Goal: Communication & Community: Answer question/provide support

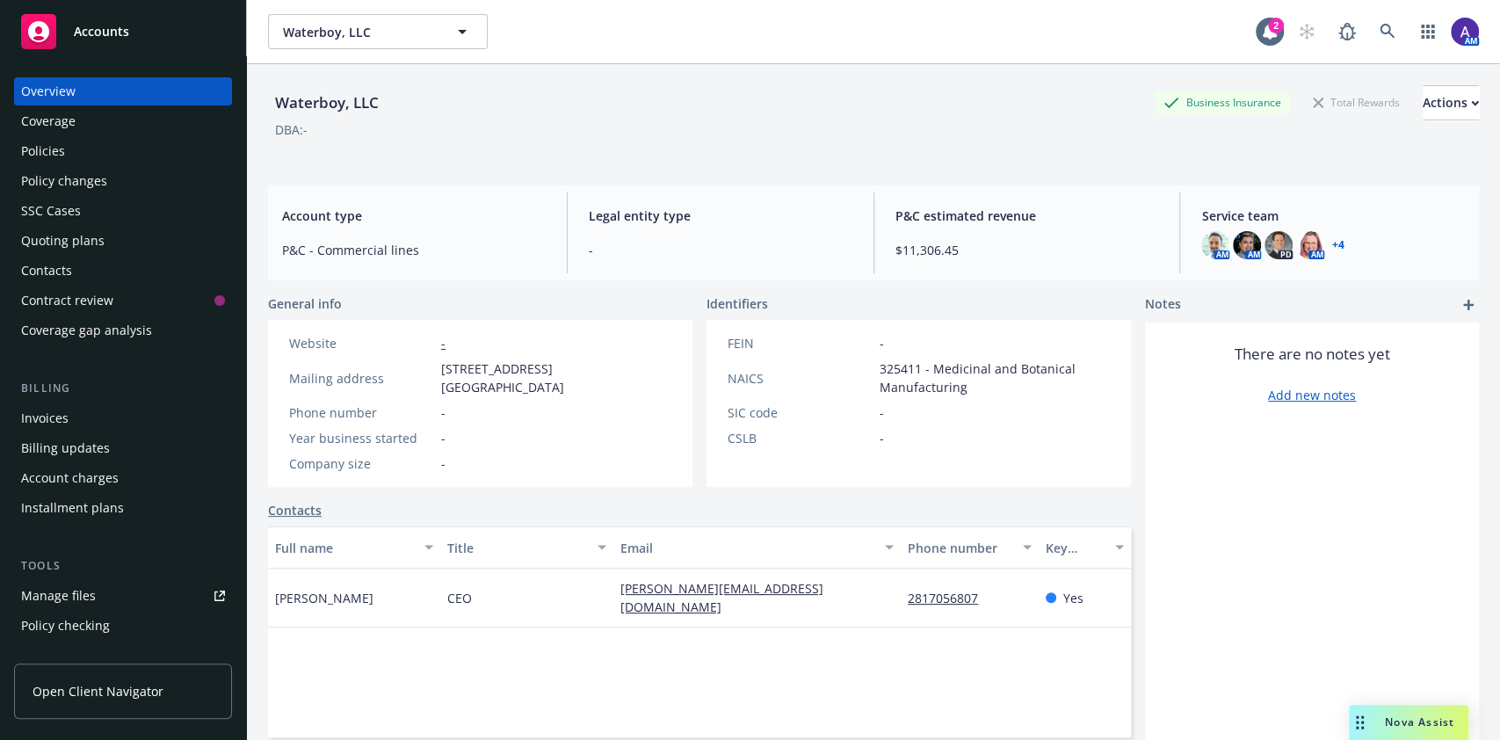
click at [1385, 719] on span "Nova Assist" at bounding box center [1419, 721] width 69 height 15
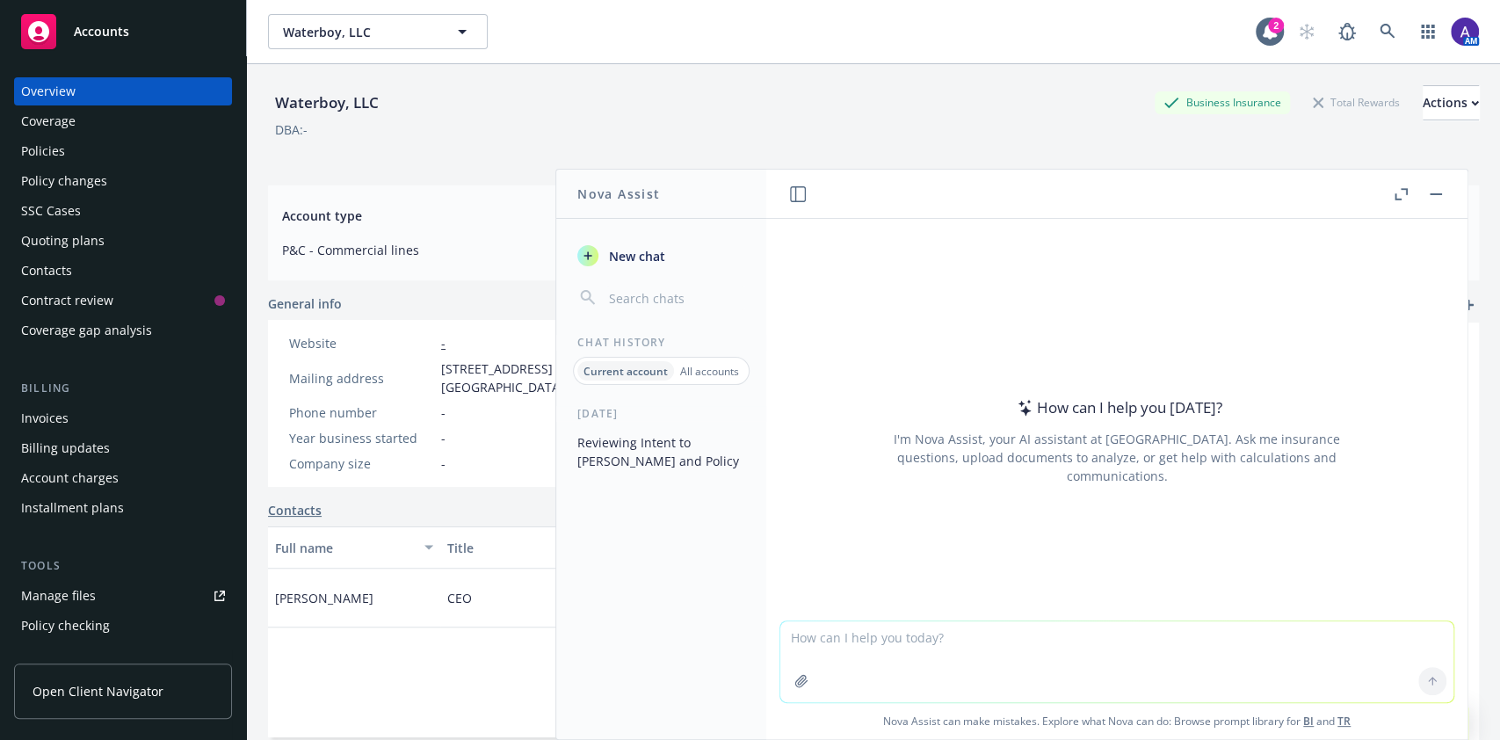
click at [640, 464] on button "Reviewing Intent to [PERSON_NAME] and Policy" at bounding box center [661, 451] width 182 height 47
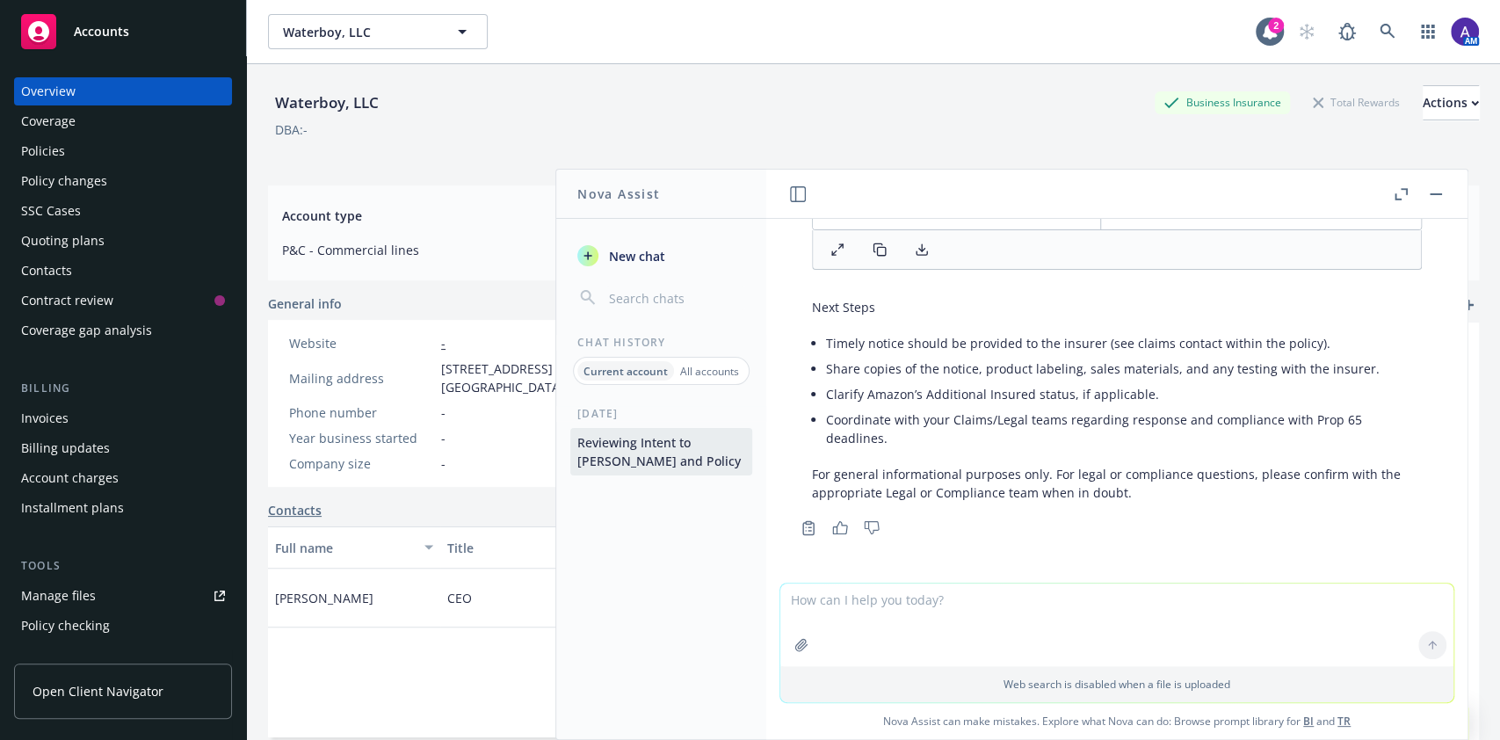
scroll to position [1550, 0]
click at [853, 615] on textarea at bounding box center [1116, 624] width 673 height 83
type textarea "typically in a case like this we would reach a settlement with plaintiff/enforc…"
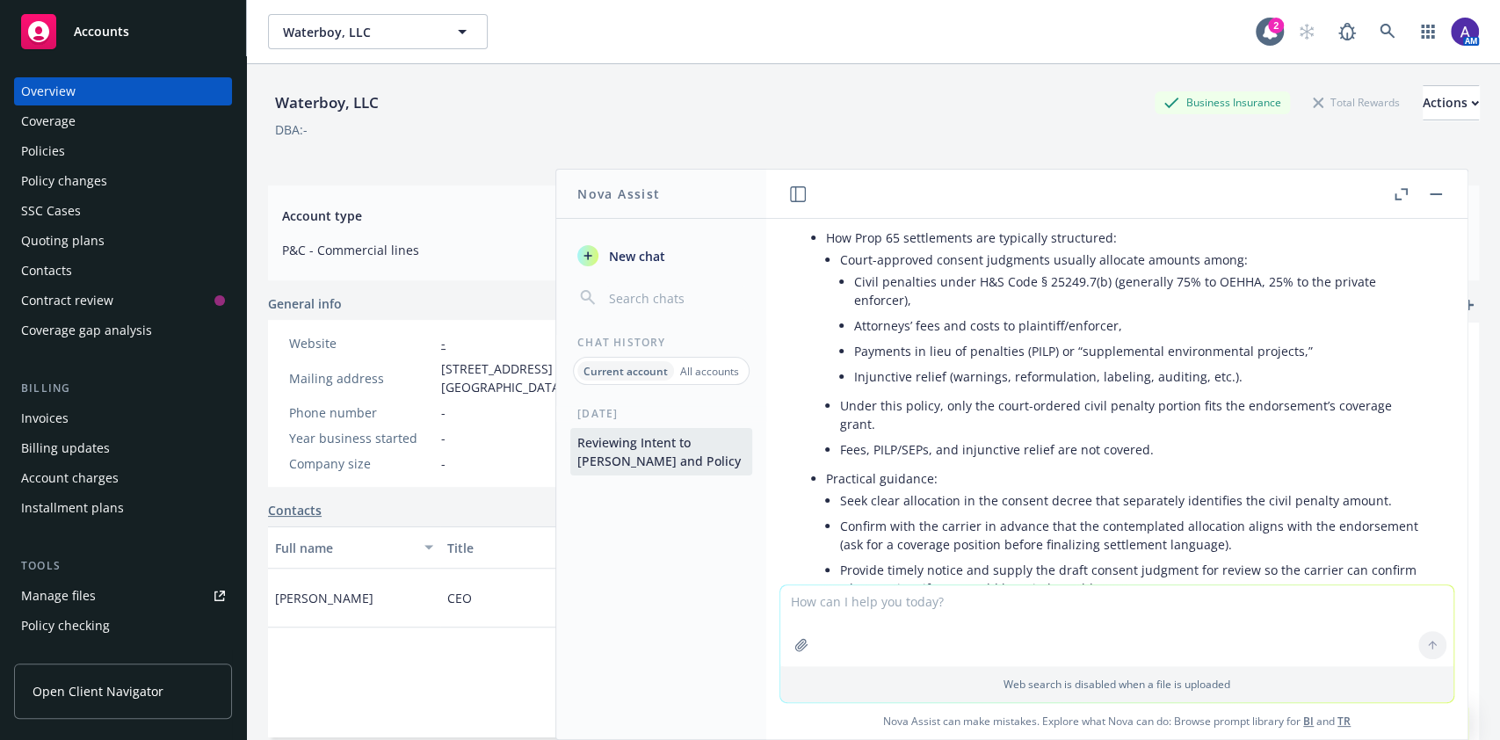
scroll to position [2242, 0]
drag, startPoint x: 1110, startPoint y: 343, endPoint x: 852, endPoint y: 335, distance: 257.6
click at [852, 335] on li "Court-approved consent judgments usually allocate amounts among: Civil penaltie…" at bounding box center [1131, 323] width 582 height 146
copy li "Attorneys’ fees and costs to plaintiff/enforcer"
click at [971, 597] on textarea at bounding box center [1116, 625] width 673 height 81
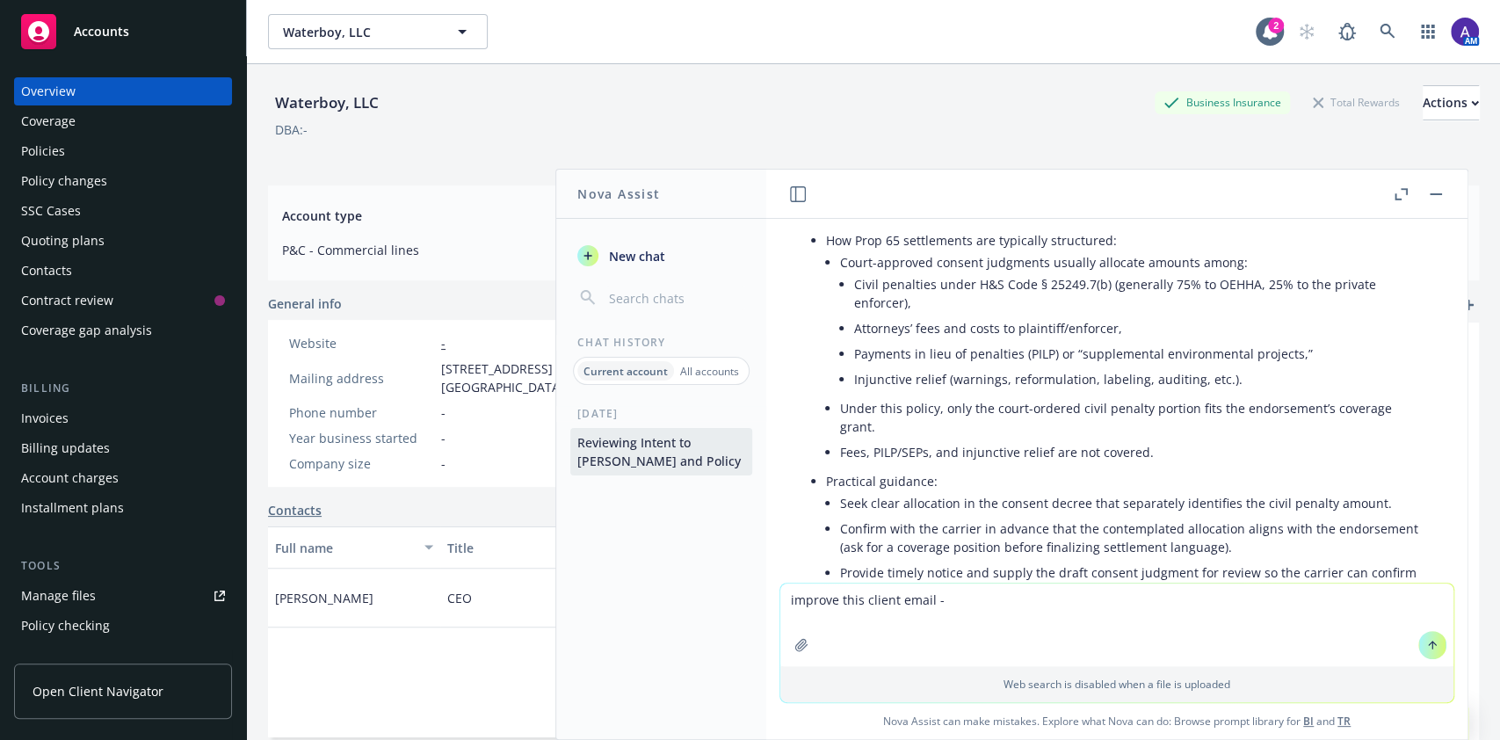
paste textarea "The civil penalty portion of the settlement would be. The Attorneys’ fees and c…"
type textarea "improve this client email - The civil penalty portion of the settlement would b…"
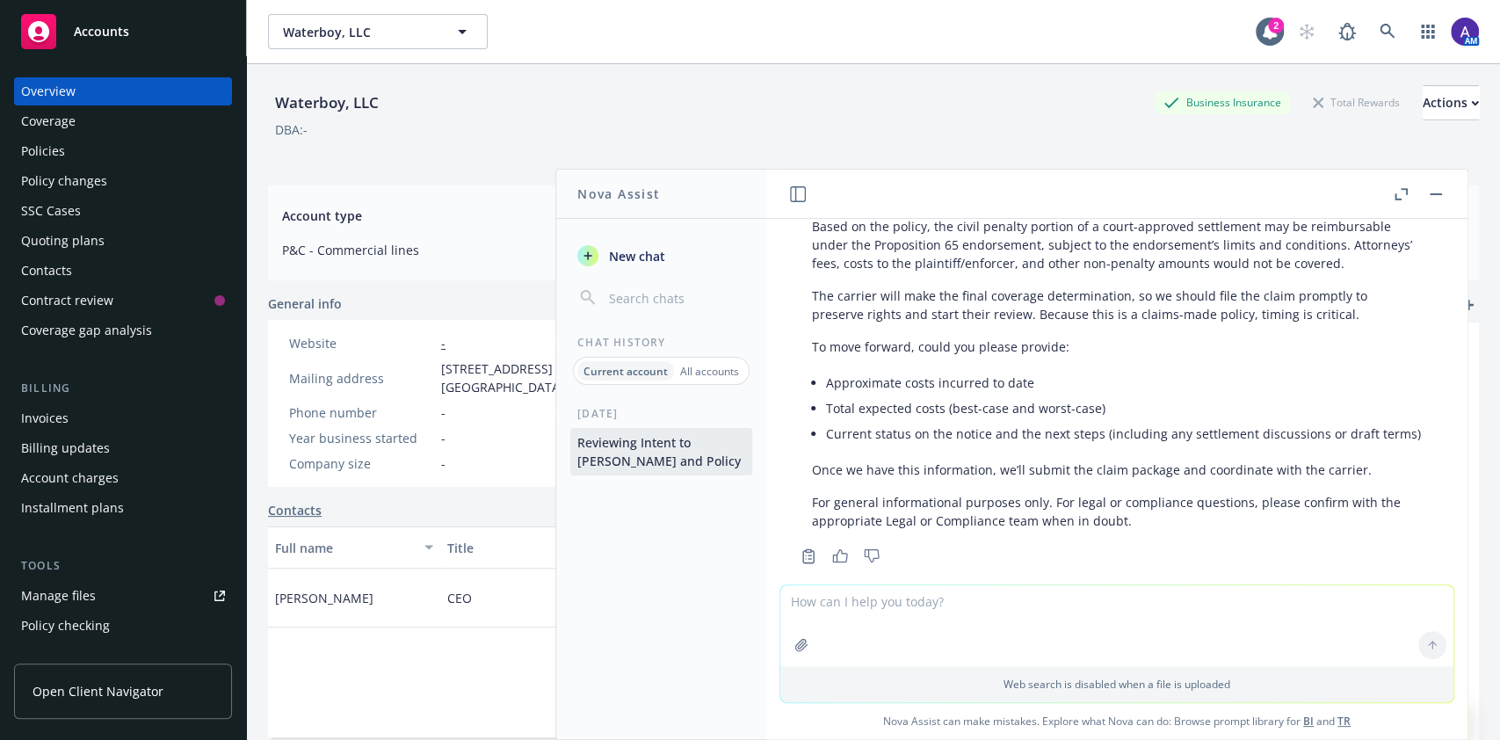
scroll to position [2941, 0]
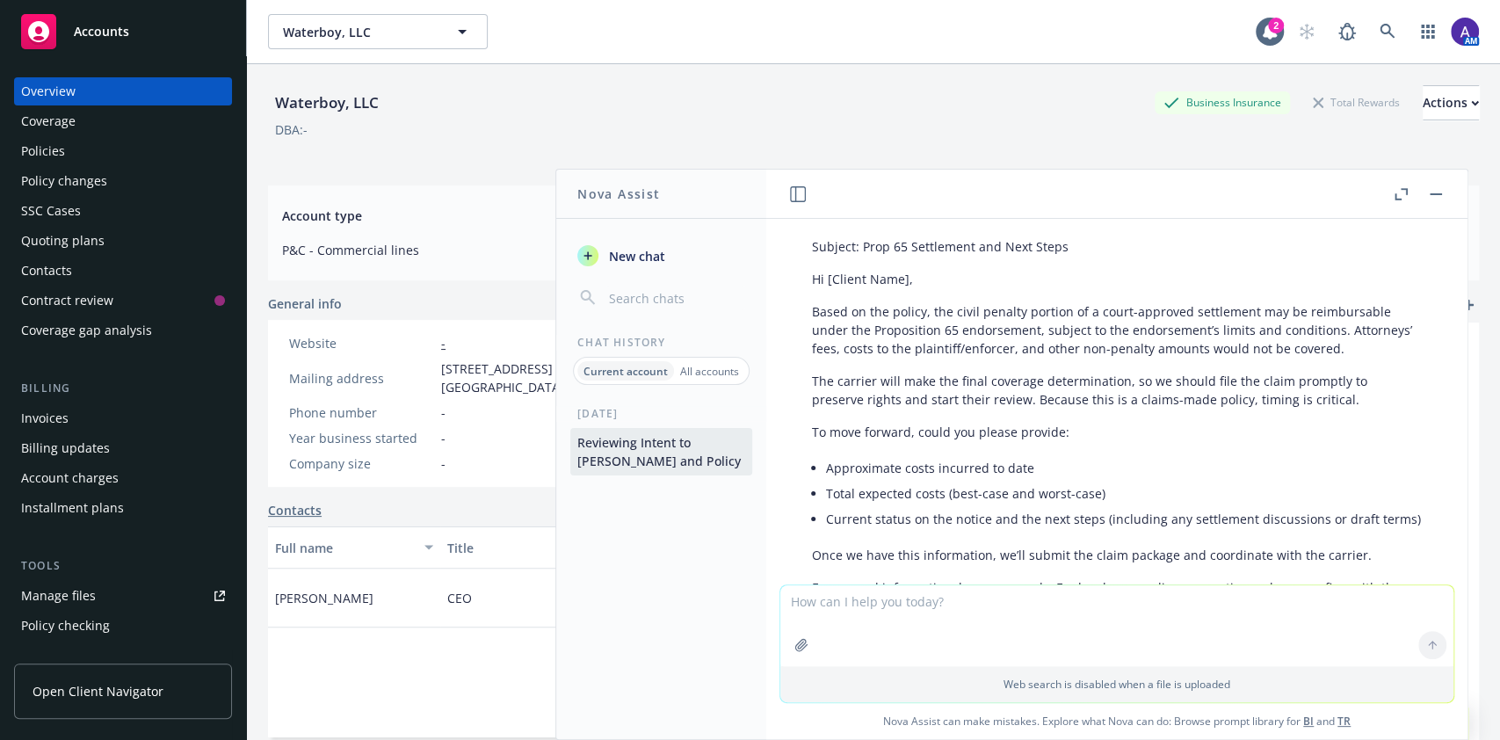
click at [814, 326] on p "Based on the policy, the civil penalty portion of a court-approved settlement m…" at bounding box center [1117, 329] width 610 height 55
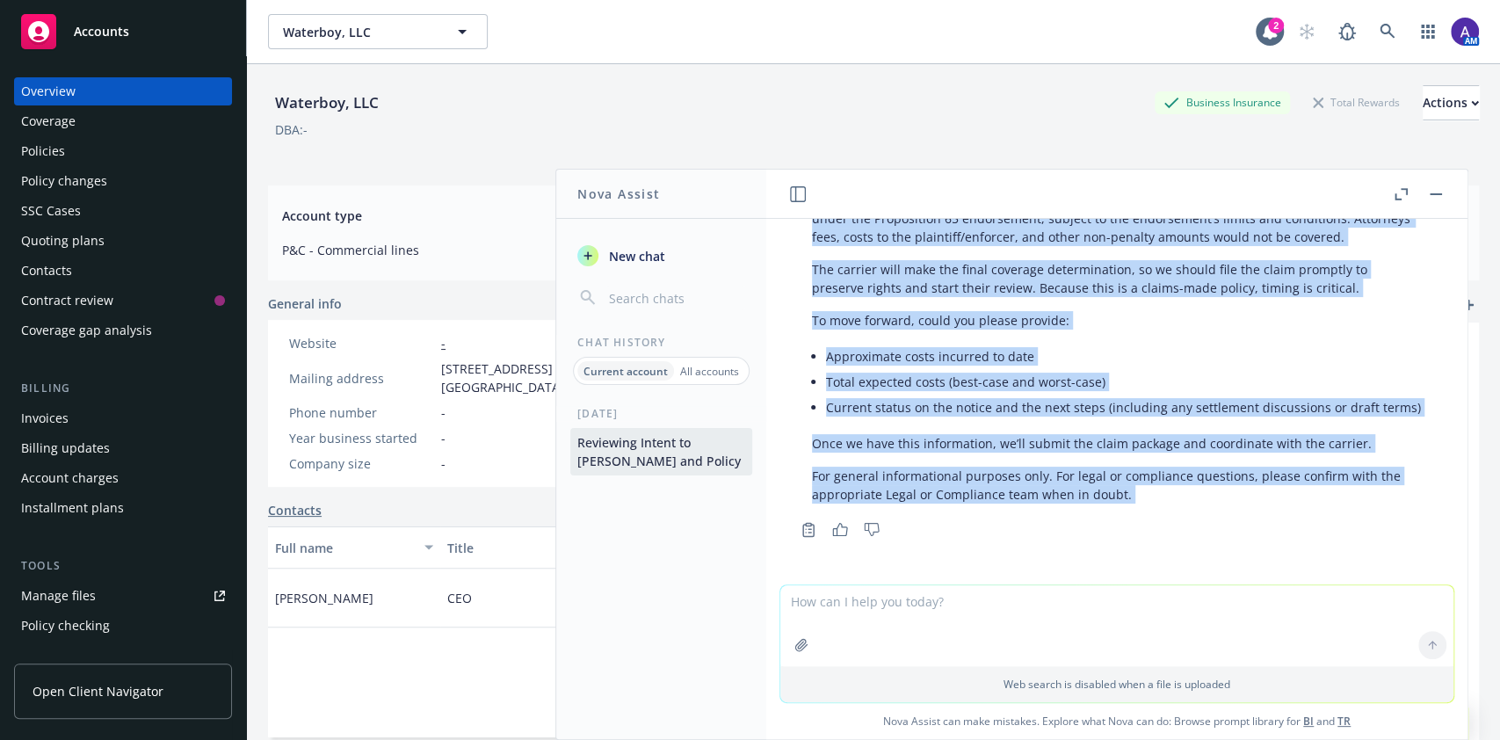
scroll to position [3106, 0]
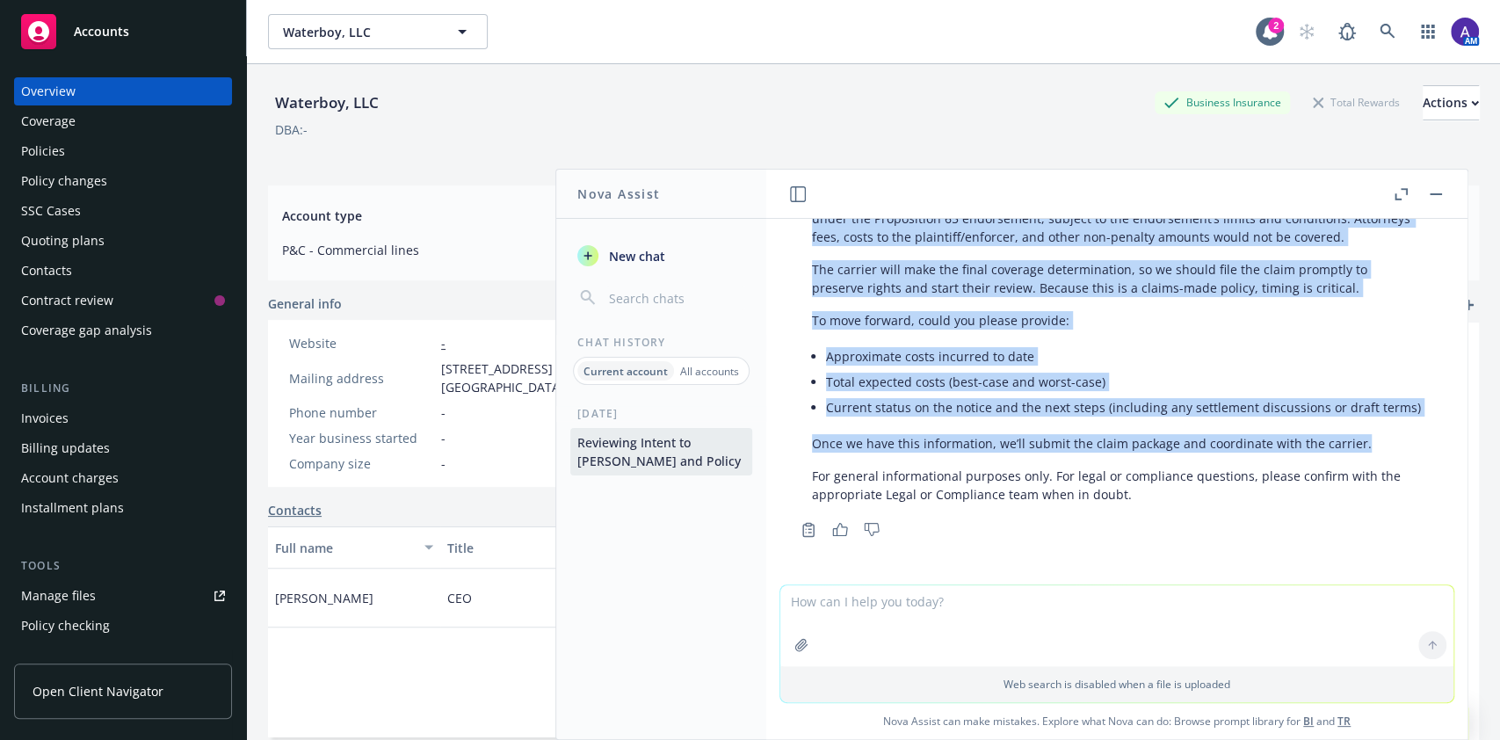
drag, startPoint x: 810, startPoint y: 271, endPoint x: 1381, endPoint y: 446, distance: 597.5
click at [1381, 446] on div "Subject: Prop 65 Settlement and Next Steps Hi [Client Name], Based on the polic…" at bounding box center [1116, 315] width 645 height 392
copy div "Based on the policy, the civil penalty portion of a court-approved settlement m…"
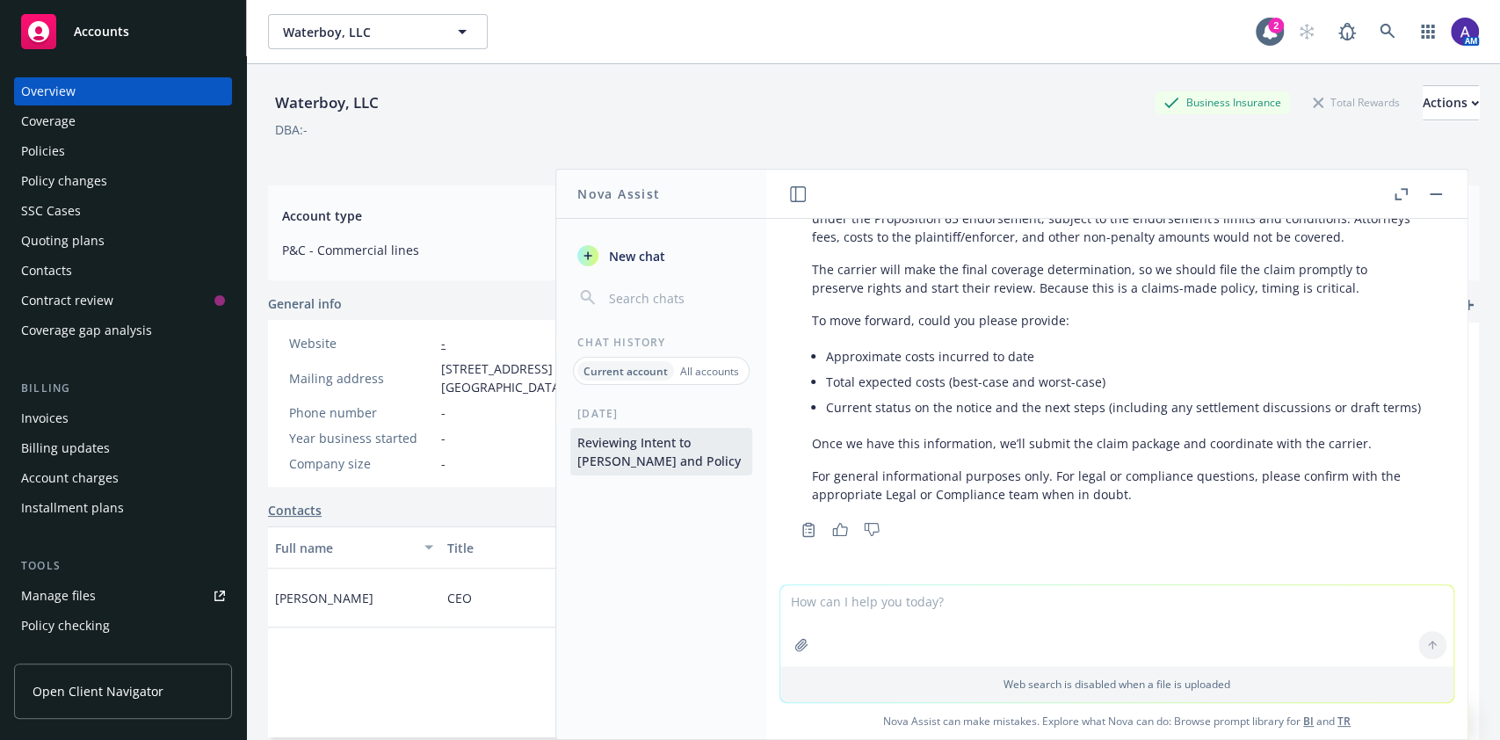
click at [942, 634] on textarea at bounding box center [1116, 625] width 673 height 81
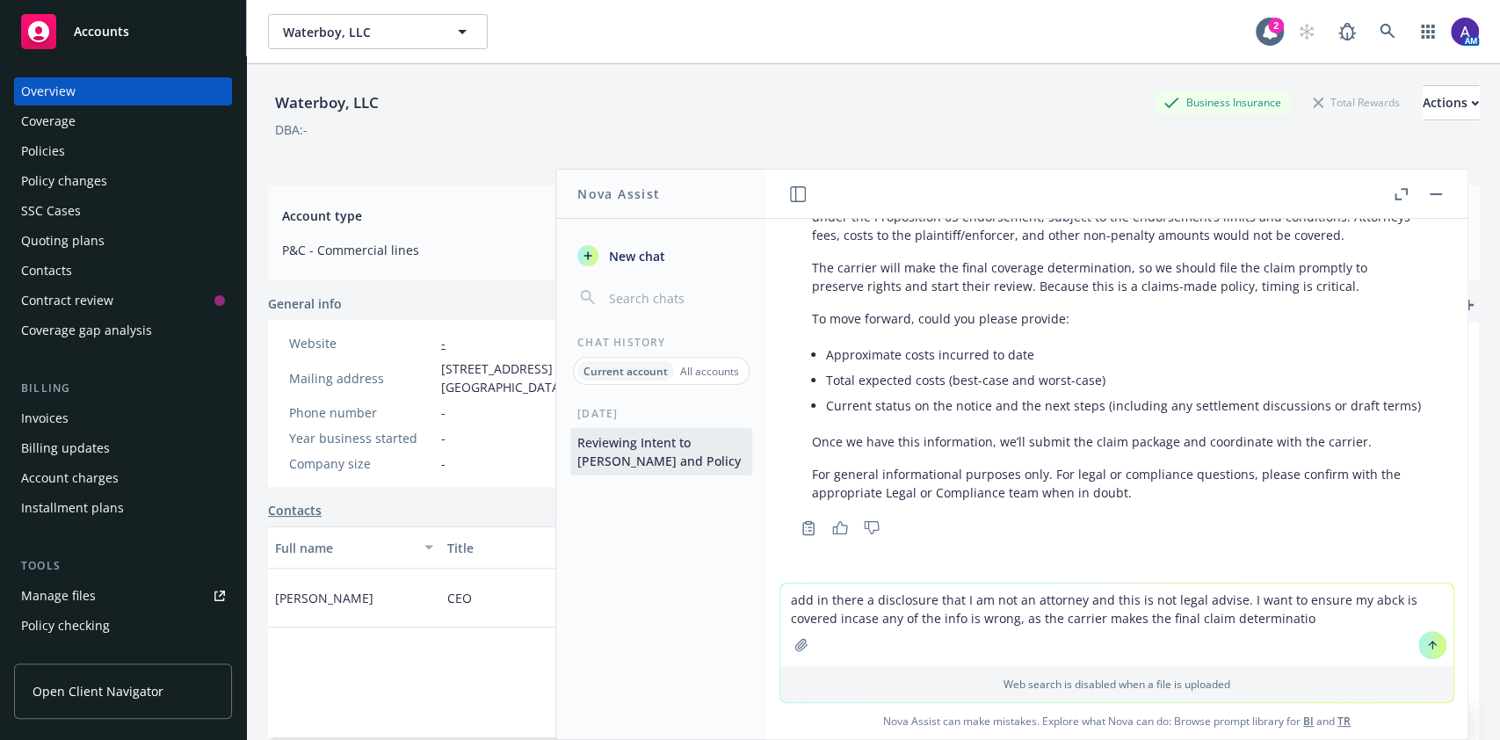
type textarea "add in there a disclosure that I am not an attorney and this is not legal advis…"
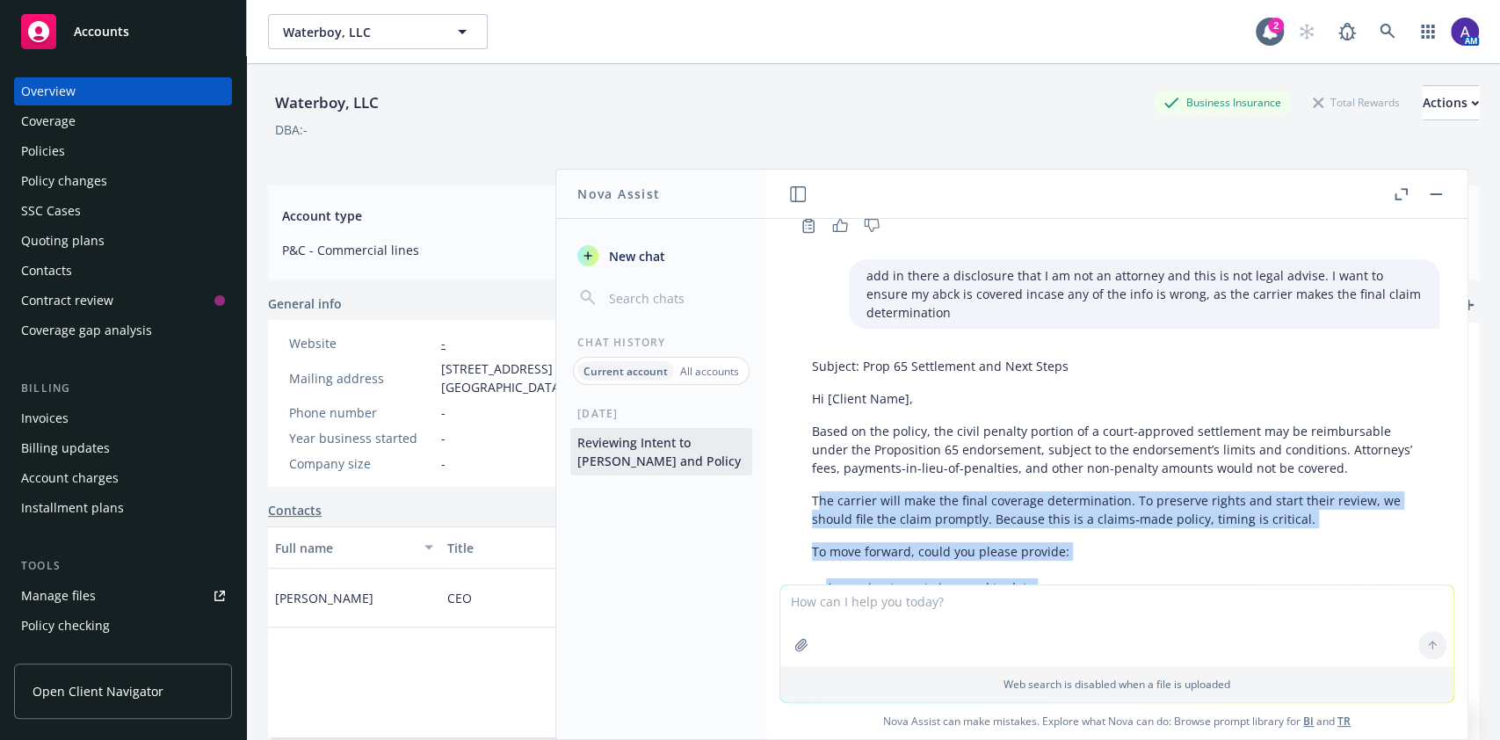
scroll to position [3361, 0]
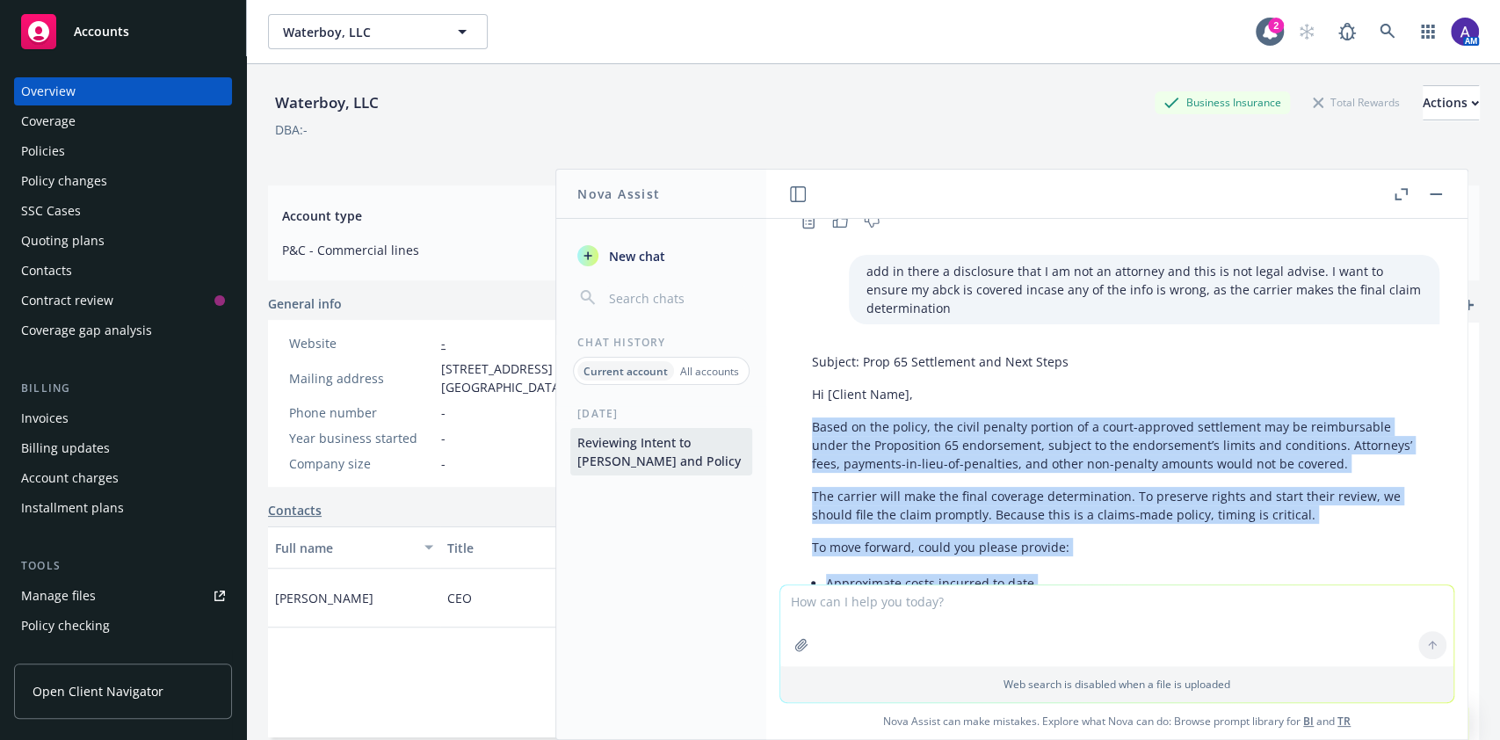
drag, startPoint x: 1350, startPoint y: 495, endPoint x: 800, endPoint y: 471, distance: 550.5
click at [800, 471] on div "Subject: Prop 65 Settlement and Next Steps Hi [Client Name], Based on the polic…" at bounding box center [1116, 588] width 645 height 487
copy div "Lorem ip dol sitame, con adipi elitsed doeiusm te i utlab-etdolore magnaaliqu e…"
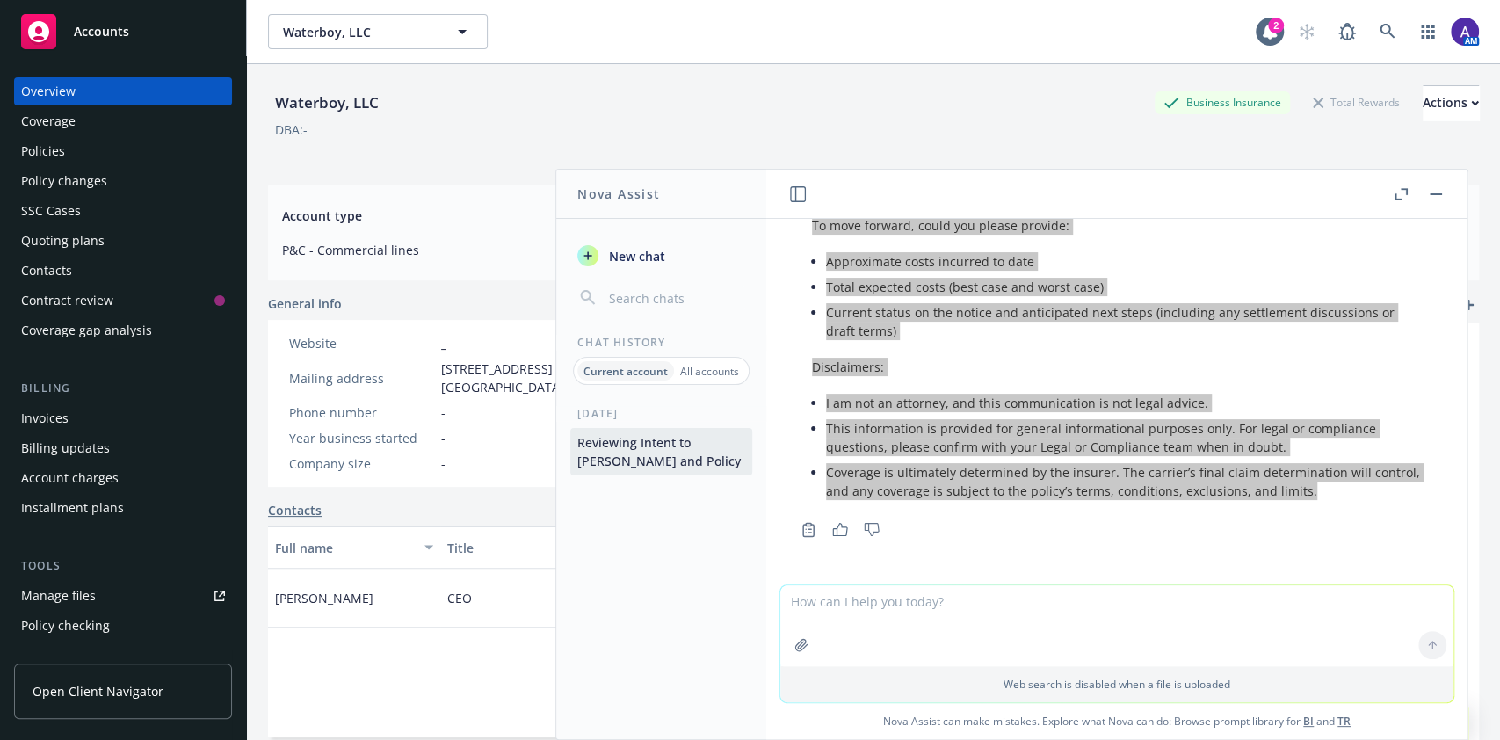
scroll to position [3753, 0]
